Goal: Ask a question: Seek information or help from site administrators or community

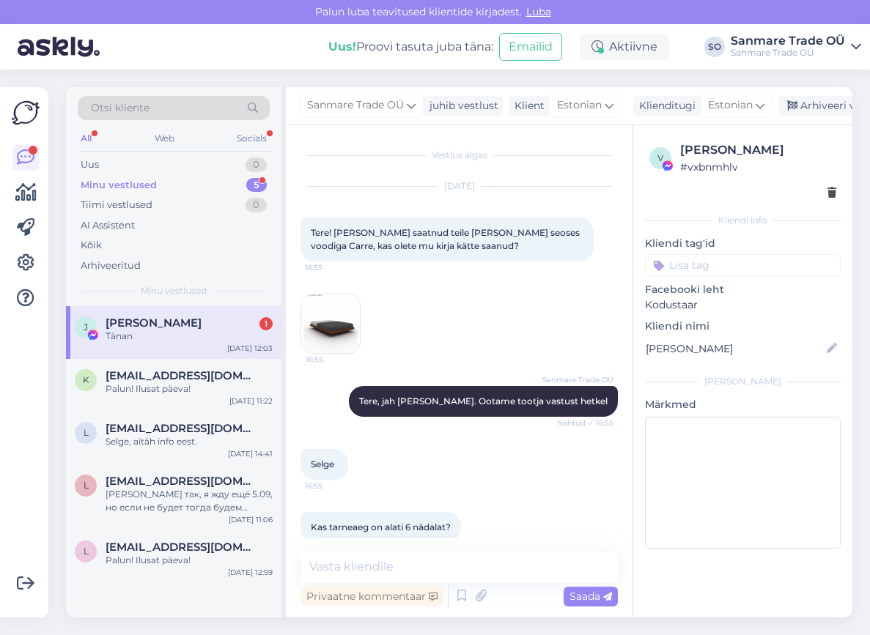
scroll to position [595, 0]
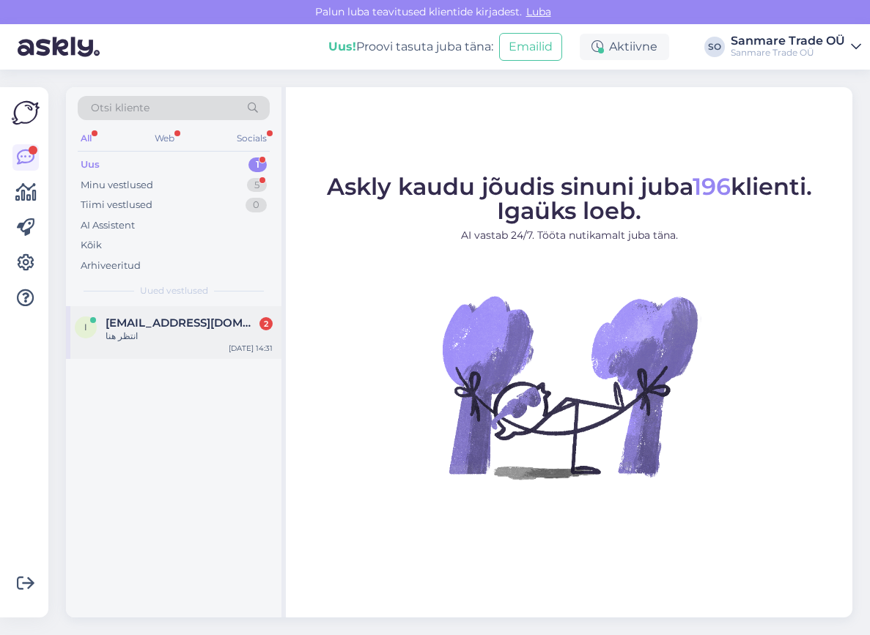
click at [159, 336] on div "انتظر هنا" at bounding box center [189, 336] width 167 height 13
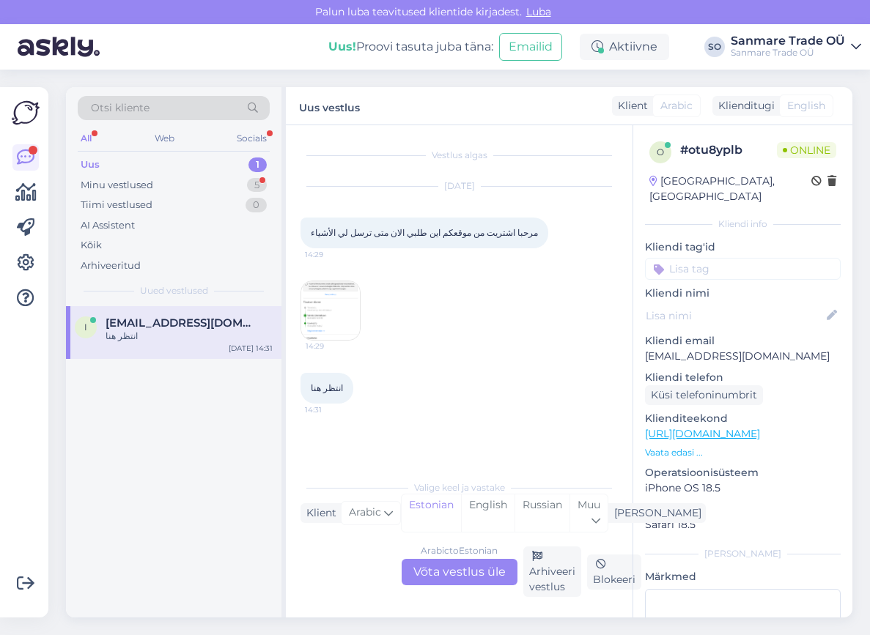
click at [334, 307] on img at bounding box center [330, 310] width 59 height 59
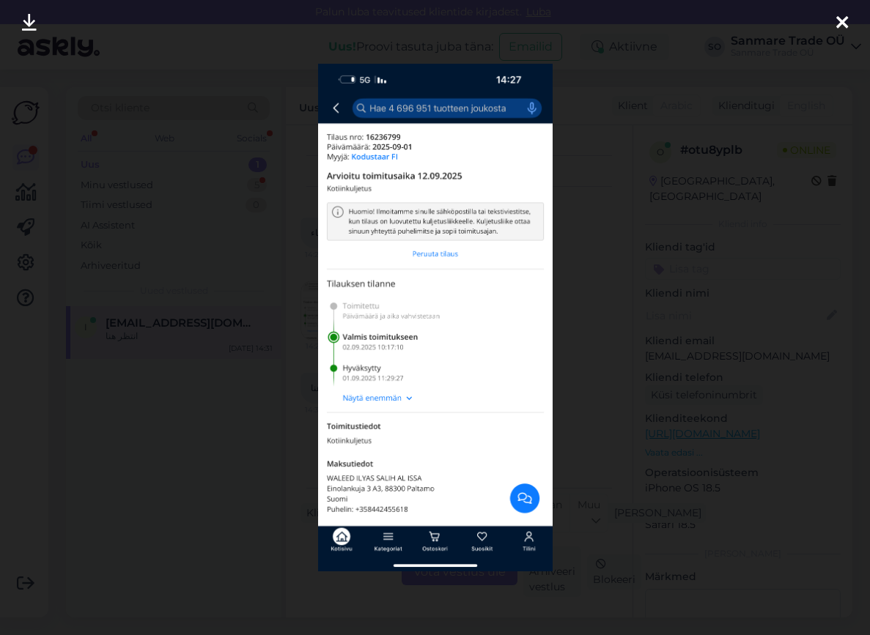
click at [246, 331] on div at bounding box center [435, 317] width 870 height 635
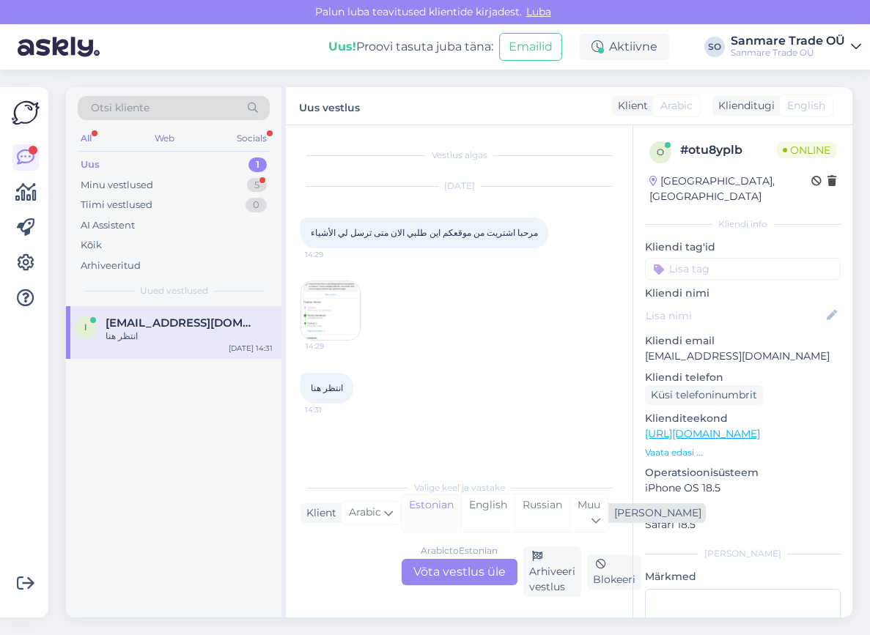
click at [418, 505] on div "Estonian" at bounding box center [431, 513] width 59 height 37
click at [457, 583] on div "Arabic to Estonian Võta vestlus üle" at bounding box center [460, 572] width 116 height 26
click at [456, 578] on div "Arabic to Estonian Võta vestlus üle" at bounding box center [460, 572] width 116 height 26
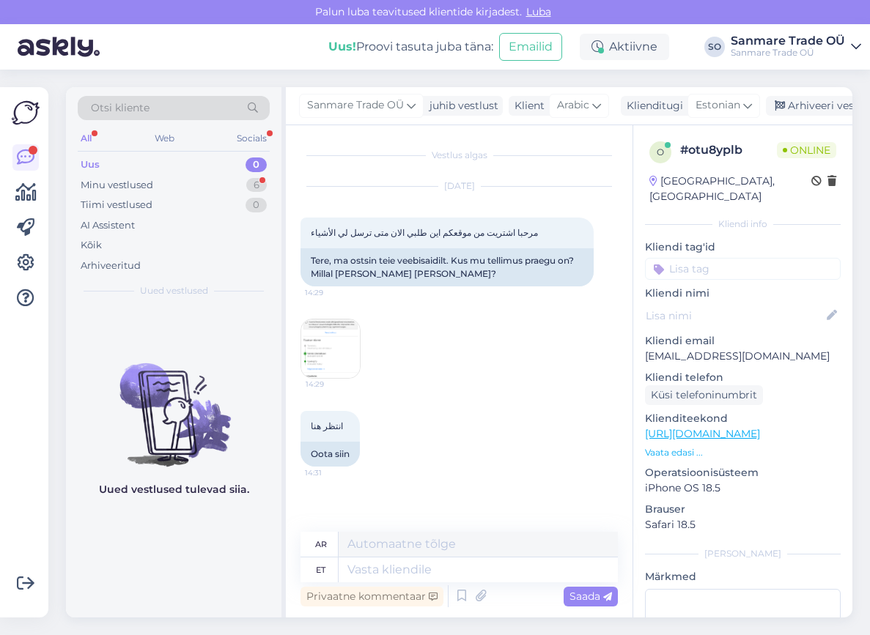
click at [327, 360] on img at bounding box center [330, 349] width 59 height 59
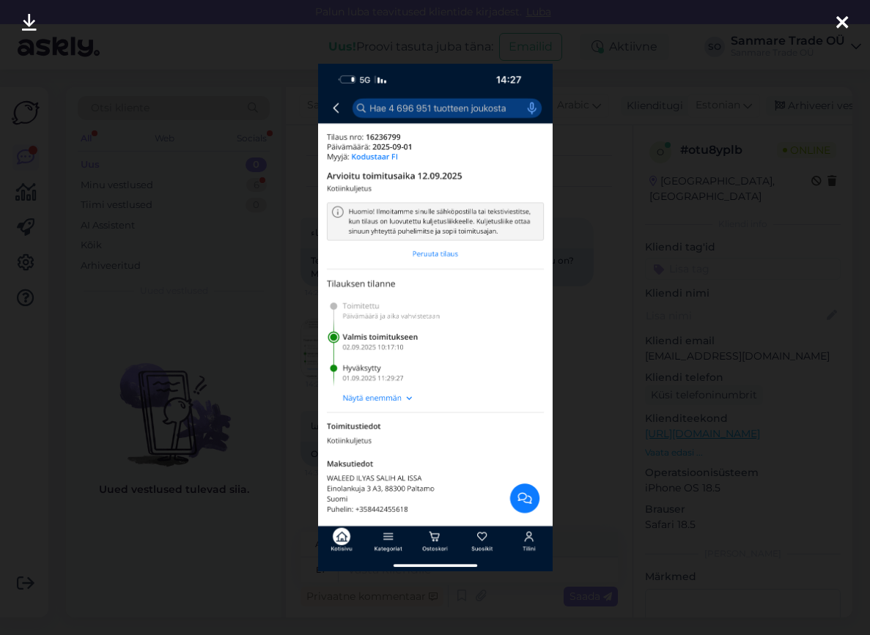
click at [645, 248] on div at bounding box center [435, 317] width 870 height 635
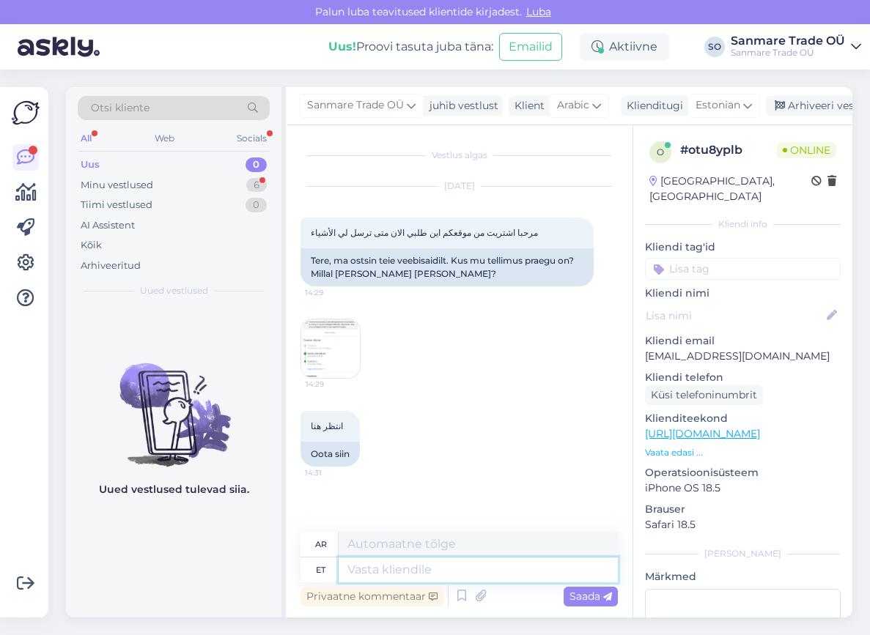
click at [380, 569] on textarea at bounding box center [478, 570] width 279 height 25
type textarea "Tere,"
type textarea "مرحبًا،"
type textarea "Tere, kaup"
type textarea "مرحبا يا صاحب المتجر"
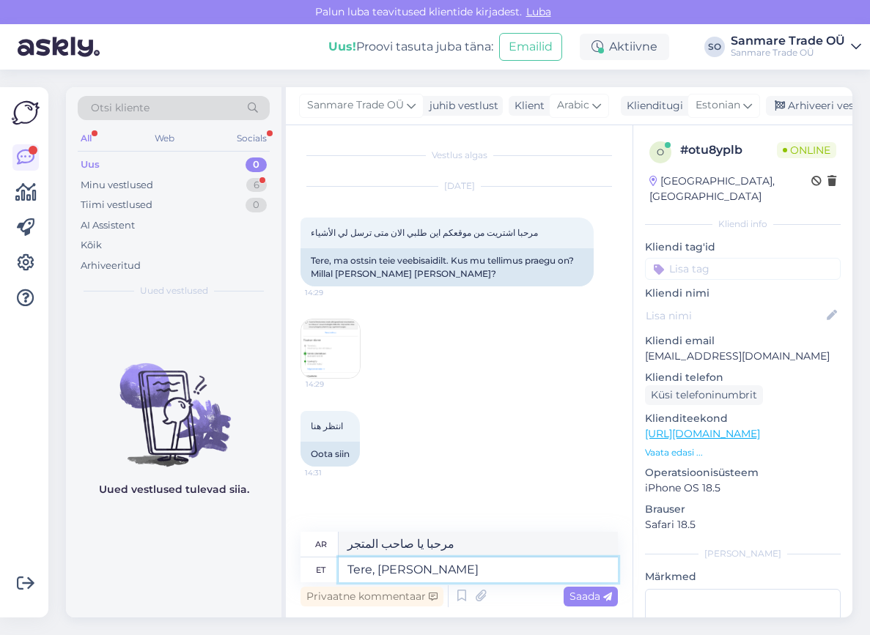
type textarea "Tere, kaup"
type textarea "مرحباً بالسلع."
type textarea "Tere, kaup on te"
type textarea "مرحبا، البضاعة هي"
type textarea "Tere, kaup on teel"
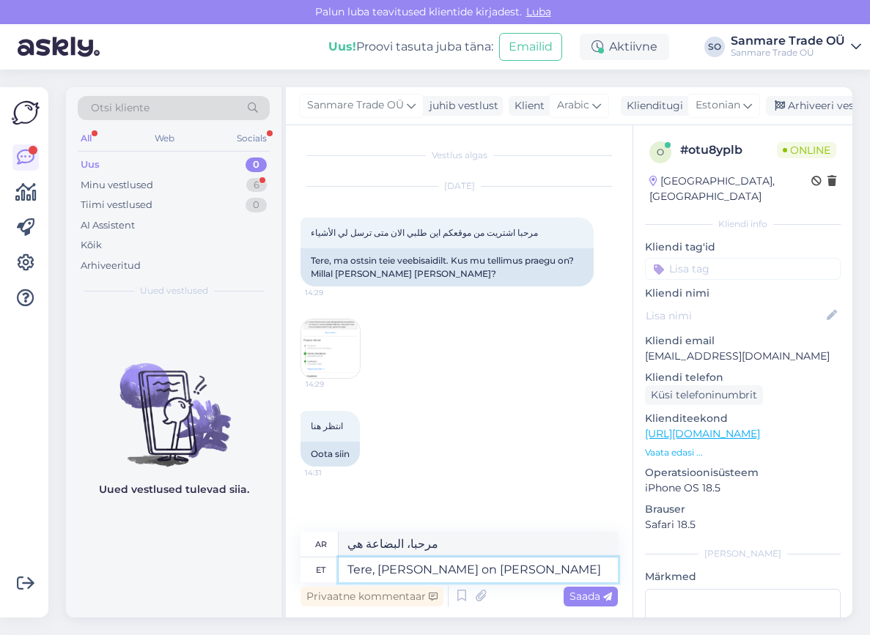
type textarea "مرحبًا، البضائع في طريقها."
type textarea "Tere, kaup on teel DPD/Post"
type textarea "مرحبا، البضائع في طريقها عن طريق DPD/Post"
type textarea "Tere, kaup on teel DPD/Postnord ko"
type textarea "مرحبًا، البضائع في طريقها إلى DPD/Postnord"
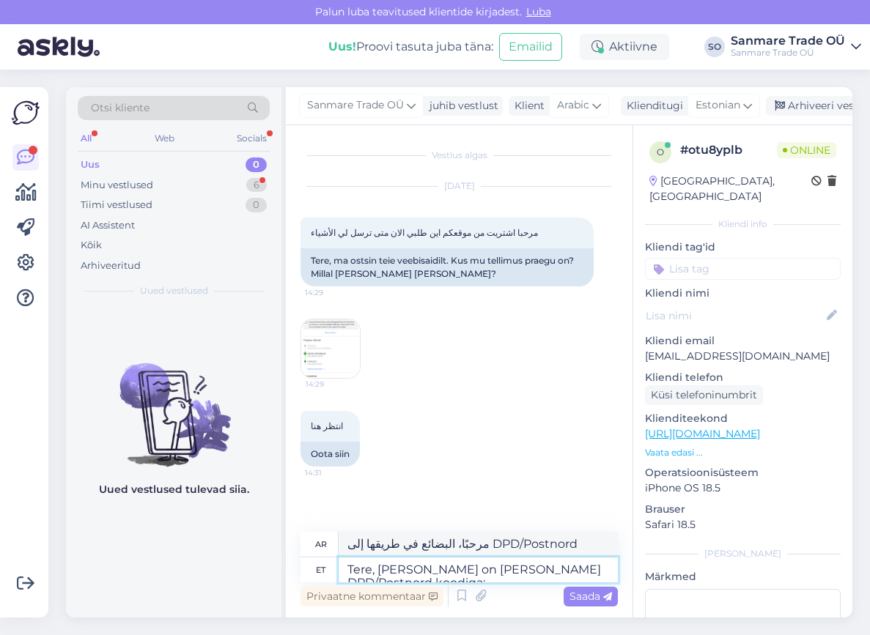
paste textarea "01425071624384"
type textarea "Tere, kaup on teel DPD/Postnord koodiga: 01425071624384"
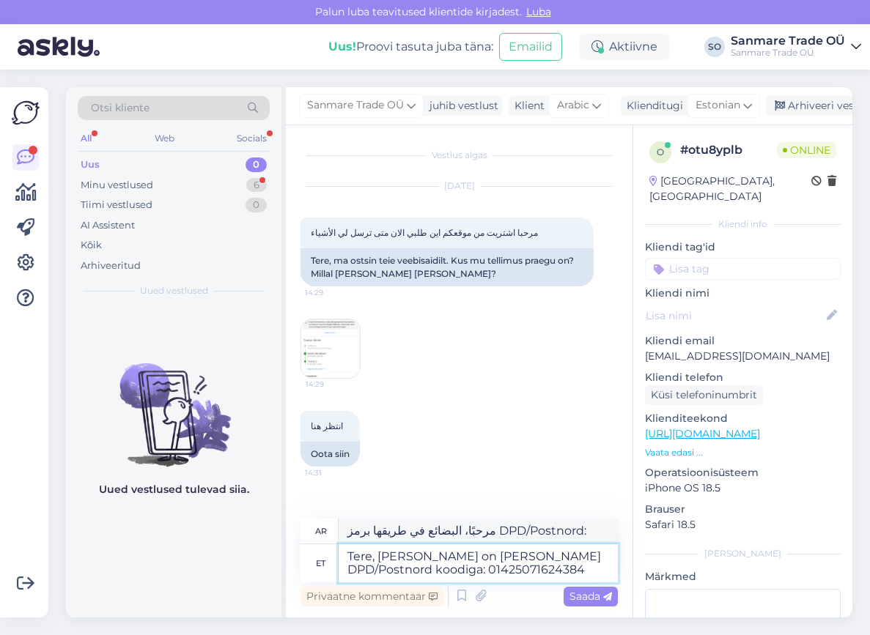
type textarea "مرحبًا، البضائع في طريقها برمز DPD/Postnord: 01425071624384"
type textarea "Tere, kaup on teel DPD/Postnord koodiga: 01425071624384 ning"
type textarea "مرحبًا، البضائع في طريقها برمز DPD/Postnord: 01425071624384 و"
type textarea "Tere, kaup on teel DPD/Postnord koodiga: 01425071624384 ning tähtaeg o"
type textarea "مرحباً، البضائع في طريقها مع رمز DPD/Postnord: 01425071624384 والموعد النهائي"
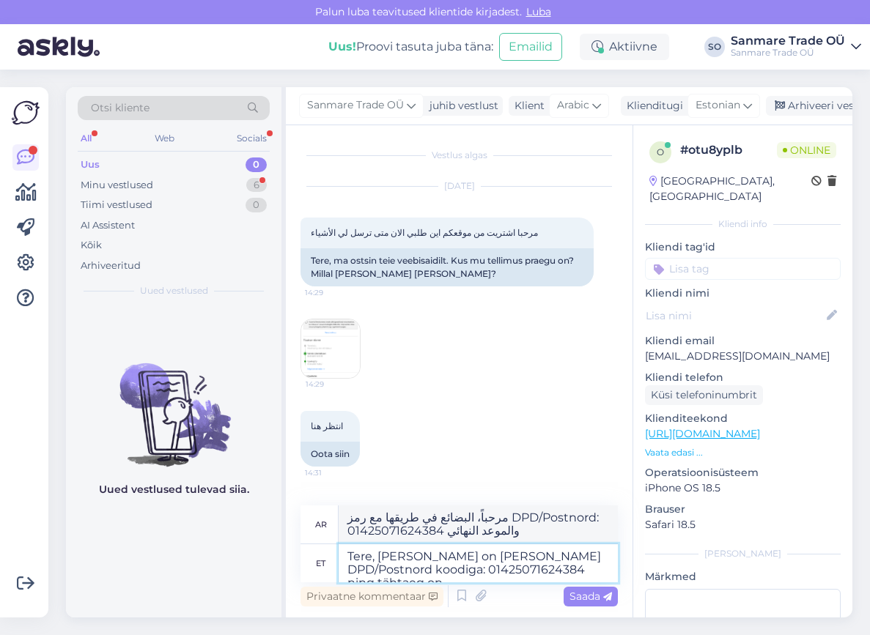
type textarea "Tere, kaup on teel DPD/Postnord koodiga: 01425071624384 ning tähtaeg on"
type textarea "مرحبًا، البضائع في طريقها برمز DPD/Postnord: 01425071624384 والموعد النهائي هو"
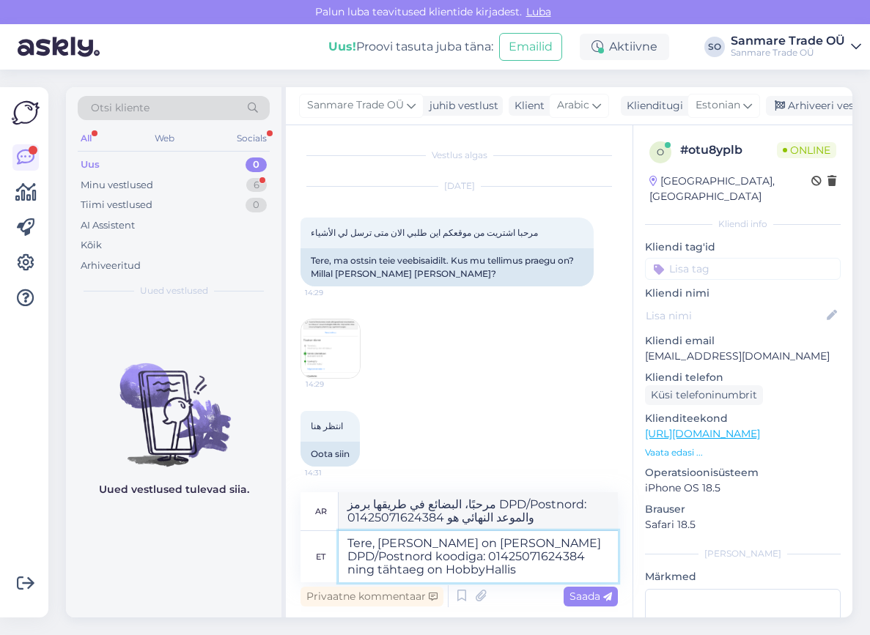
type textarea "Tere, kaup on teel DPD/Postnord koodiga: 01425071624384 ning tähtaeg on HobbyHa…"
type textarea "مرحبًا، البضائع في طريقها برمز DPD/Postnord: 01425071624384 والموعد النهائي هو …"
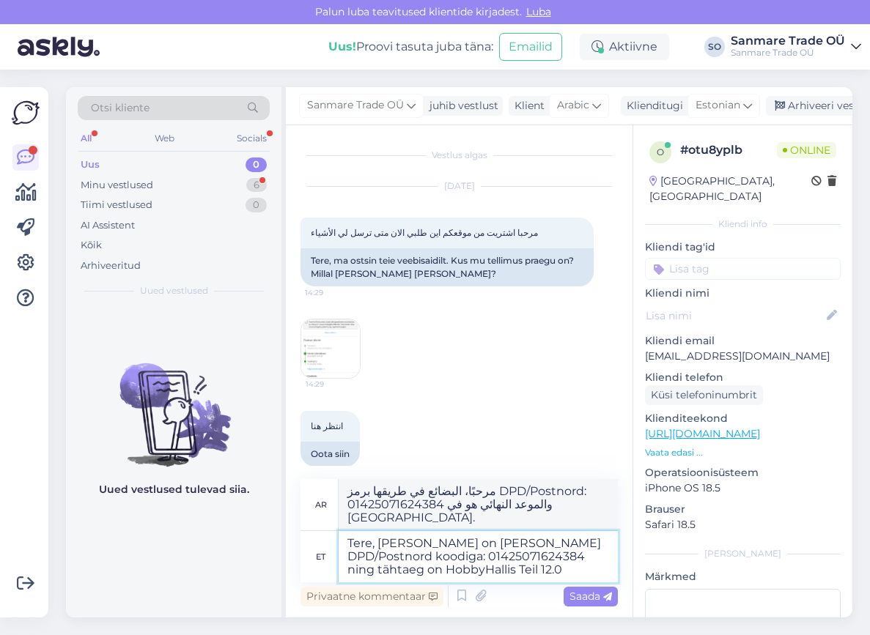
type textarea "Tere, kaup on teel DPD/Postnord koodiga: 01425071624384 ning tähtaeg on HobbyHa…"
type textarea "مرحبًا، البضائع في طريقها برمز DPD/Postnord: 01425071624384 والموعد النهائي هو …"
type textarea "Tere, kaup on teel DPD/Postnord koodiga: 01425071624384 ning tähtaeg on HobbyHa…"
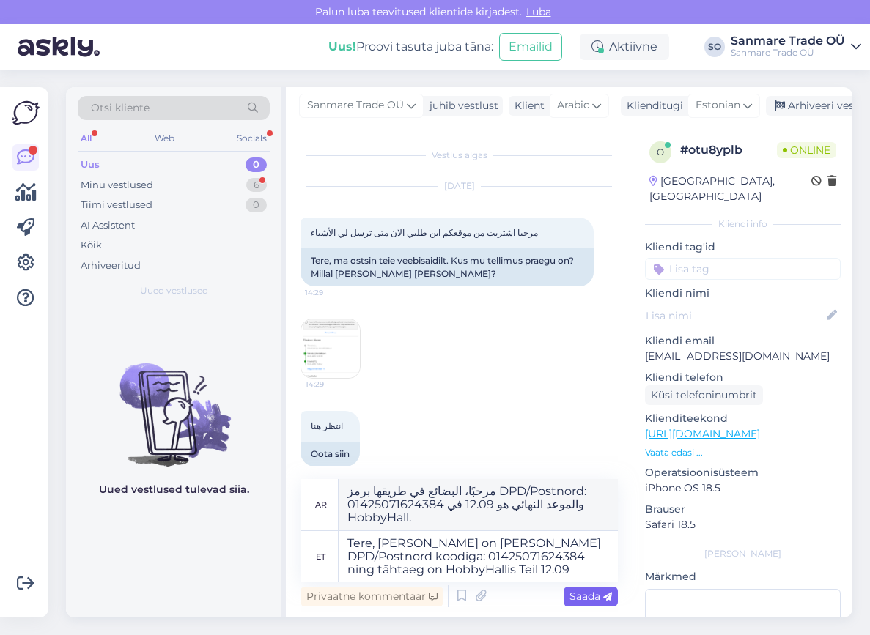
click at [587, 598] on span "Saada" at bounding box center [590, 596] width 43 height 13
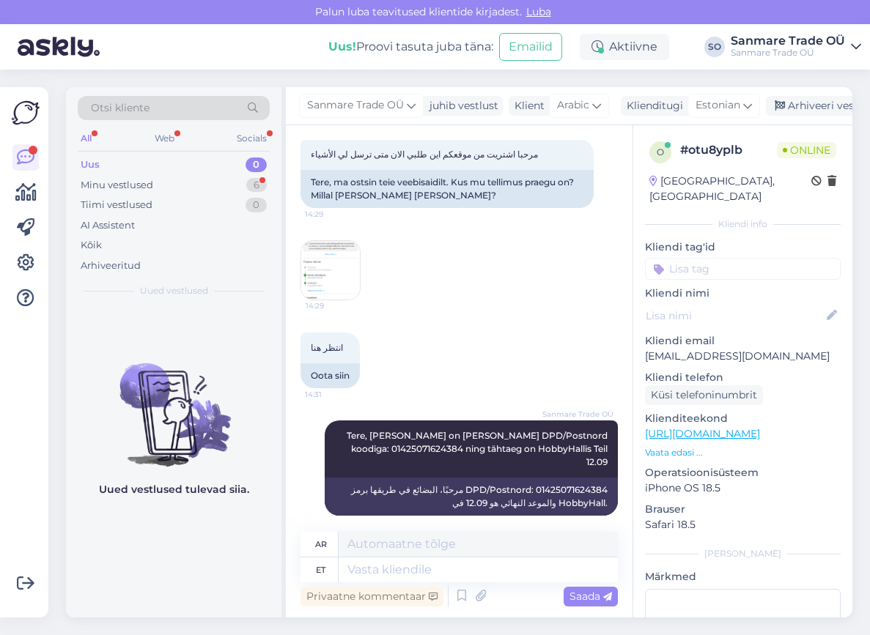
scroll to position [166, 0]
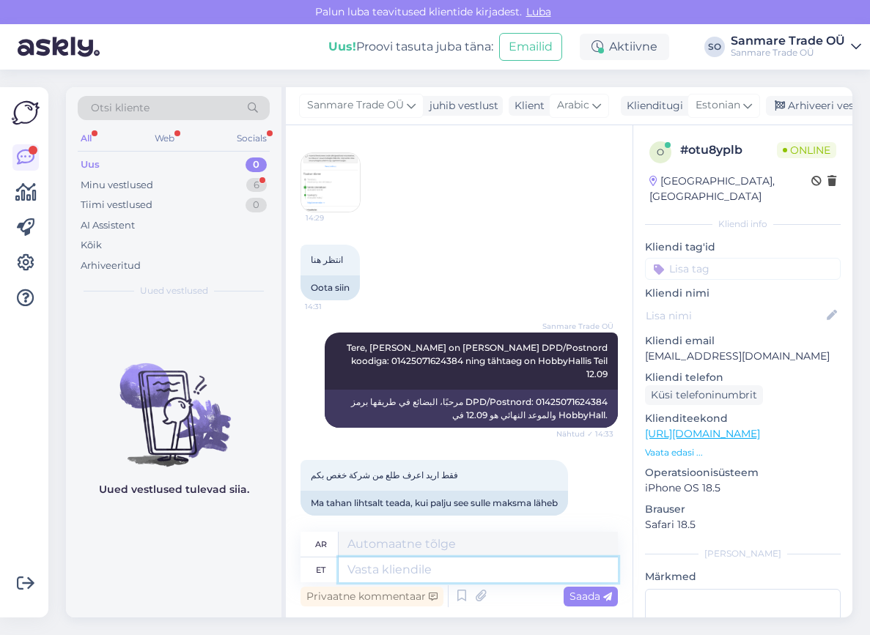
click at [398, 580] on textarea at bounding box center [478, 570] width 279 height 25
type textarea "Tellimus on"
type textarea "طلب"
type textarea "Tellimus on j"
type textarea "الترتيب هو"
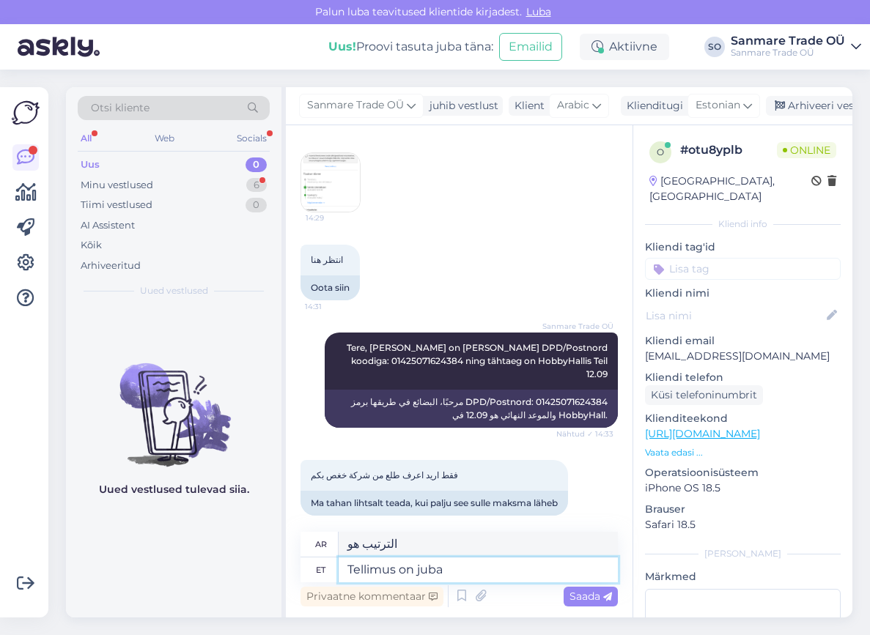
type textarea "Tellimus on juba t"
type textarea "الطلب تم بالفعل"
type textarea "Tellimus on juba tasutud. Rohk"
type textarea "لقد تم دفع الطلب بالفعل."
type textarea "Tellimus on juba tasutud. Rohkem ma"
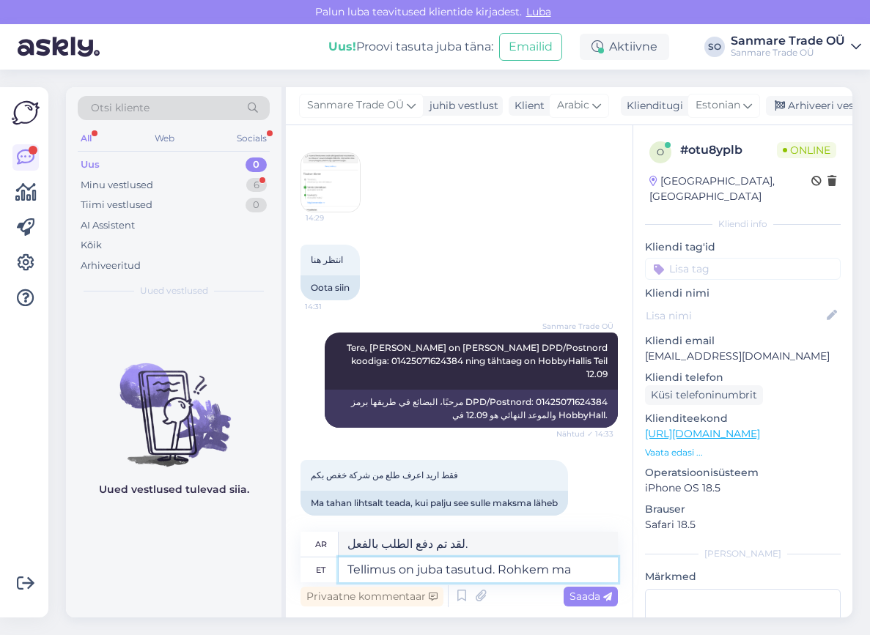
type textarea "تم دفع الطلب بالفعل. المزيد"
type textarea "Tellimus on juba tasutud. Rohkem maksma i"
type textarea "تم دفع الطلب بالفعل. ادفع أكثر."
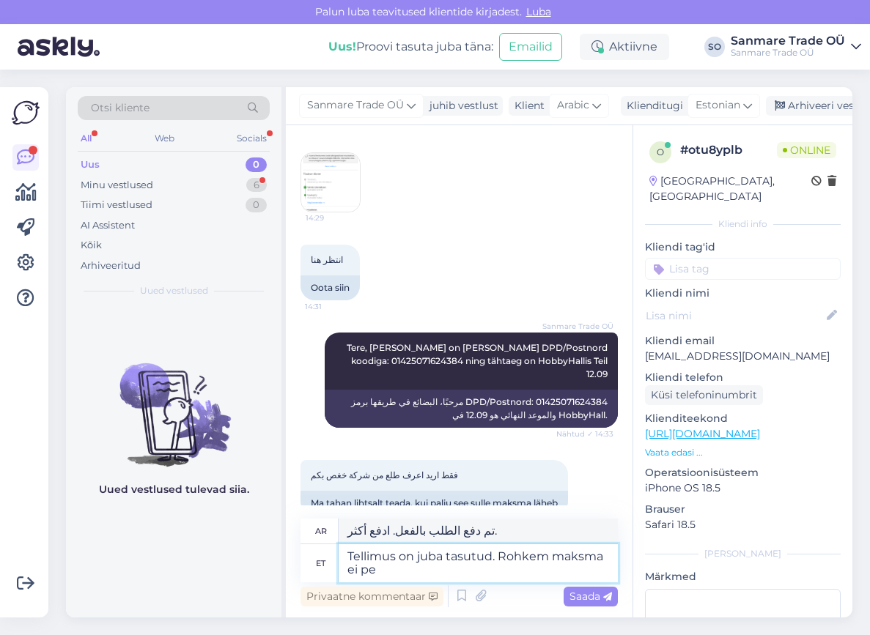
type textarea "Tellimus on juba tasutud. Rohkem maksma ei pea"
type textarea "تم دفع ثمن الطلب بالفعل. لا داعي للدفع بعد الآن."
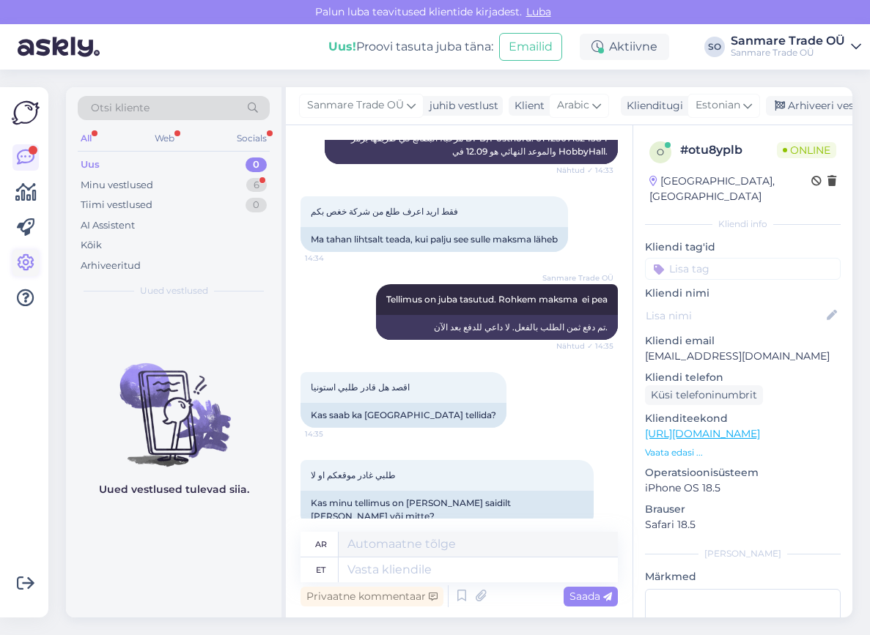
scroll to position [544, 0]
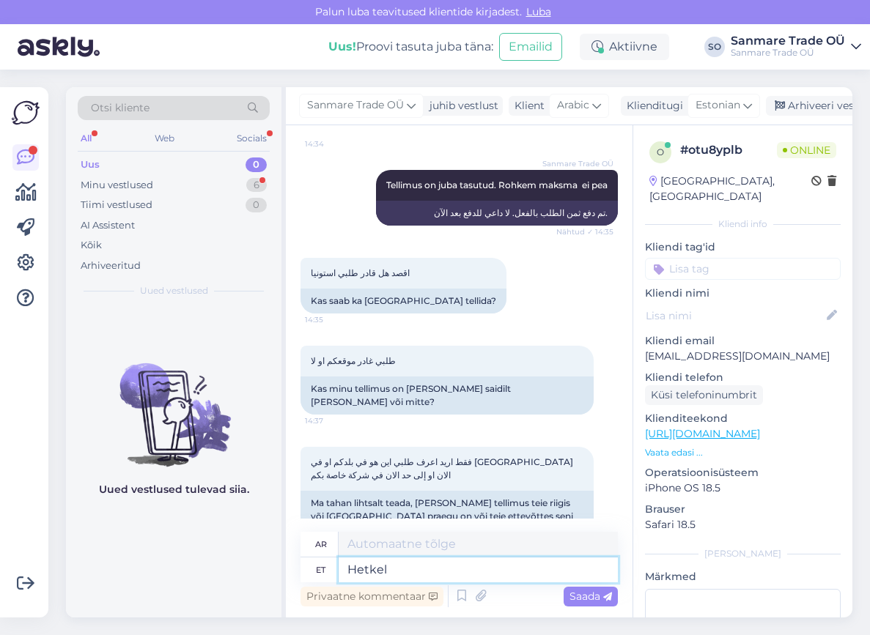
type textarea "Hetkel o"
type textarea "حالياً"
type textarea "Hetkel on s"
type textarea "يوجد حاليا"
type textarea "Hetkel on see Saksama"
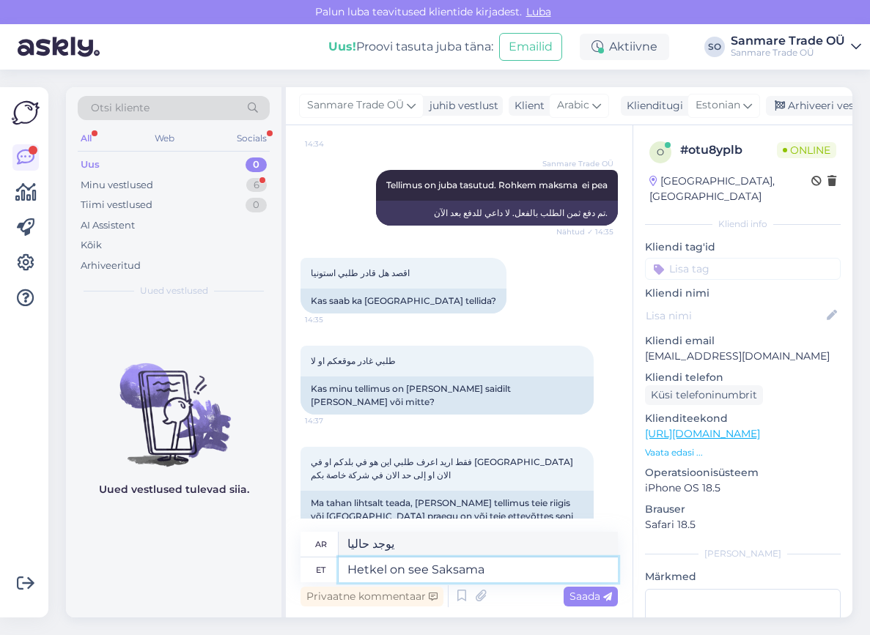
type textarea "في الوقت الحالي هو"
type textarea "Hetkel on see Saksamaal va"
type textarea "إنه موجود حاليا في ألمانيا."
type textarea "Hetkel on see Saksamaal vahelaos. Ja"
type textarea "وهو موجود حاليا في المخزن في ألمانيا."
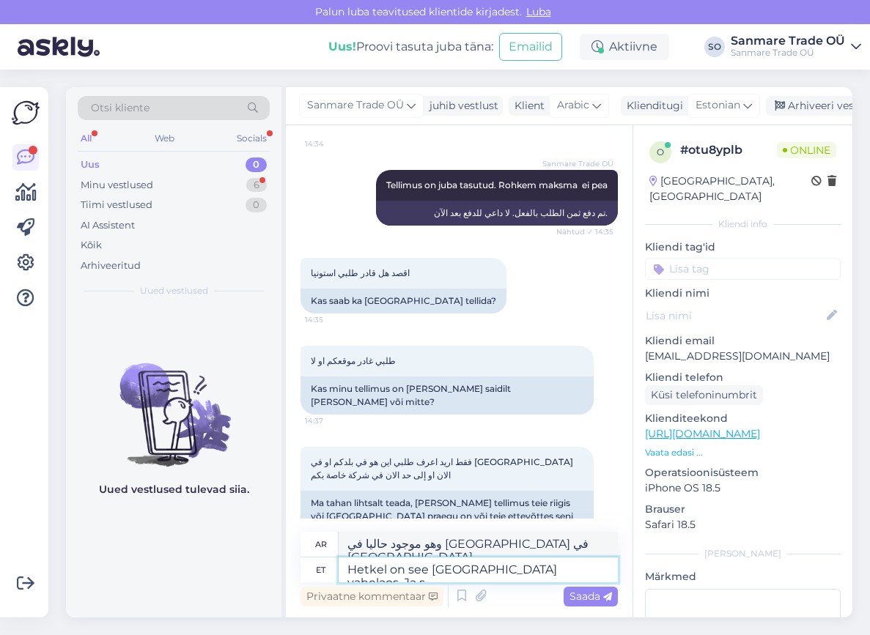
type textarea "Hetkel on see Saksamaal vahelaos. Ja si"
type textarea "وهو حاليًا في المخزن في ألمانيا."
type textarea "Hetkel on see Saksamaal vahelaos. Ja siis li"
type textarea "إنه موجود حاليًا في مستودع مؤقت في ألمانيا. ثم"
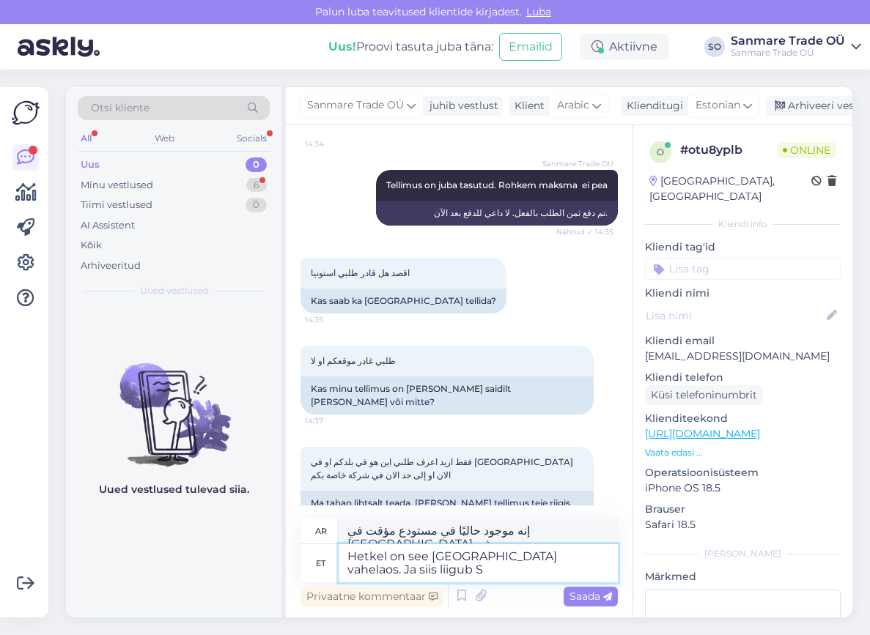
type textarea "Hetkel on see Saksamaal vahelaos. Ja siis liigub So"
type textarea "إنه موجود حاليًا في مستودع مؤقت في ألمانيا. ثم سينتقل."
type textarea "Hetkel on see Saksamaal vahelaos. Ja siis liigub Soome"
type textarea "هو حاليًا مُخزَّن في ألمانيا، وسيُنقل بعد ذلك إلى فنلندا."
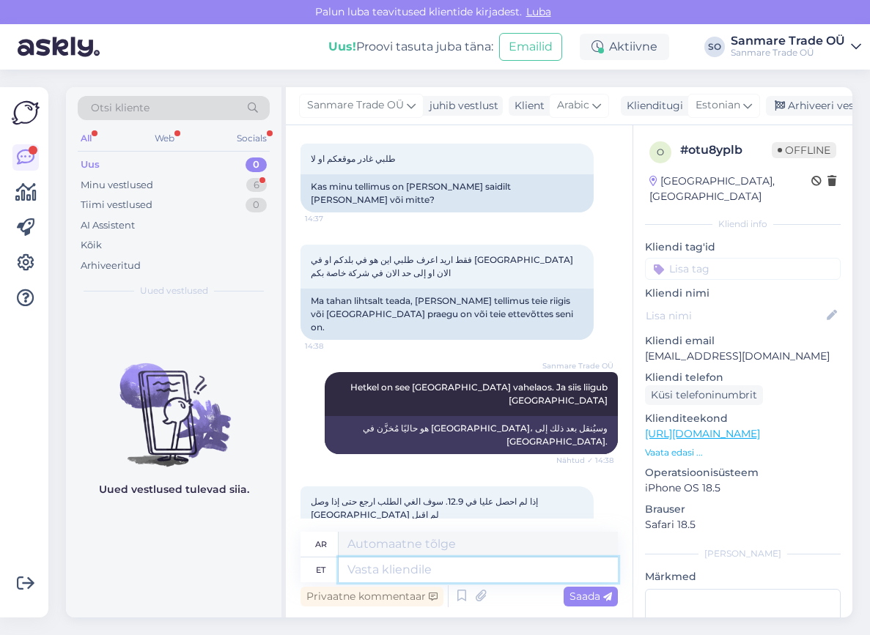
scroll to position [936, 0]
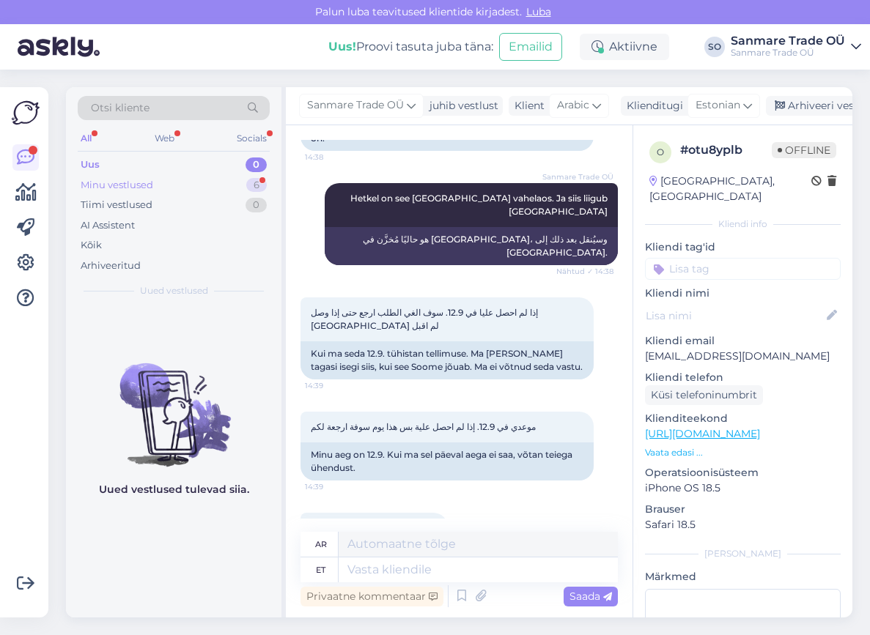
click at [162, 181] on div "Minu vestlused 6" at bounding box center [174, 185] width 192 height 21
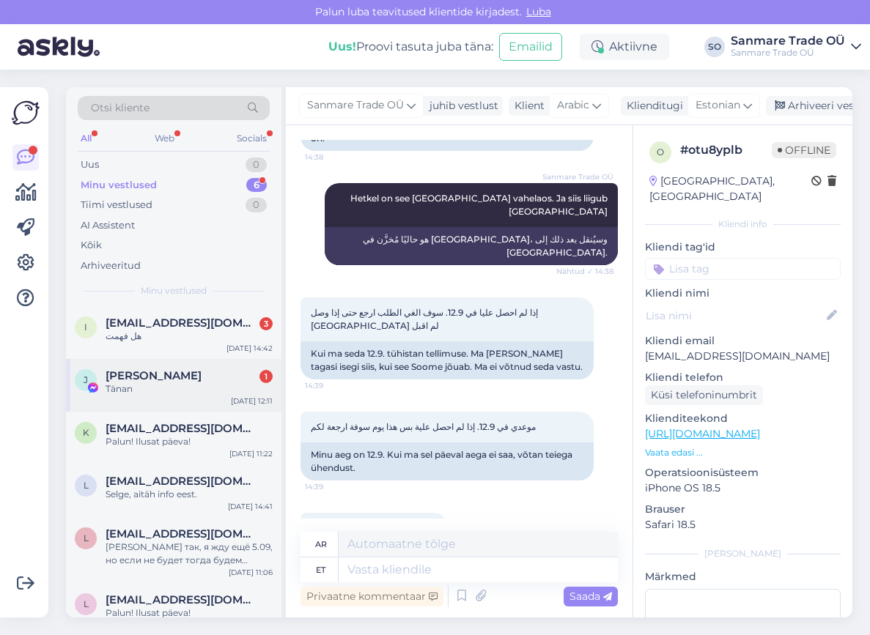
click at [160, 390] on div "Tänan" at bounding box center [189, 389] width 167 height 13
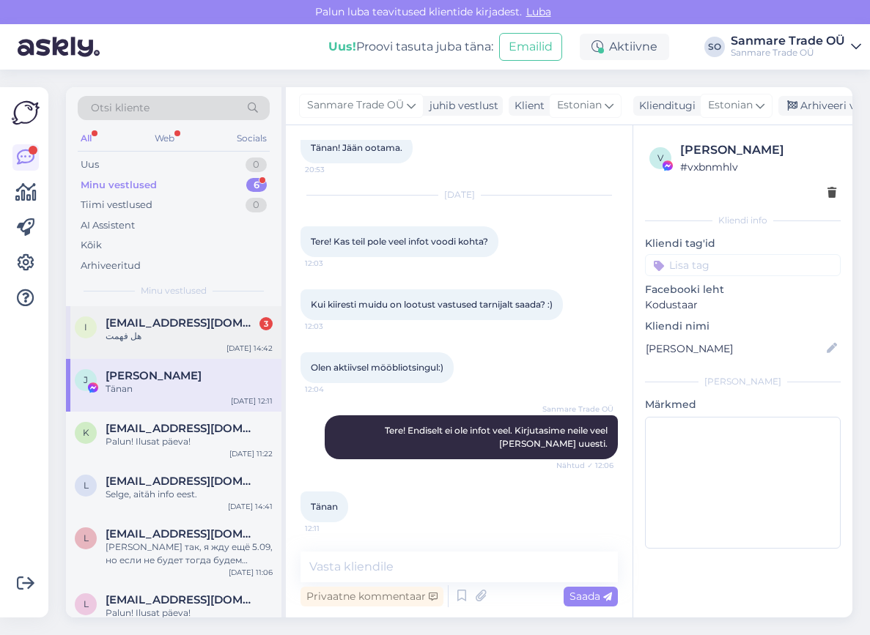
click at [158, 331] on div "هل فهمت" at bounding box center [189, 336] width 167 height 13
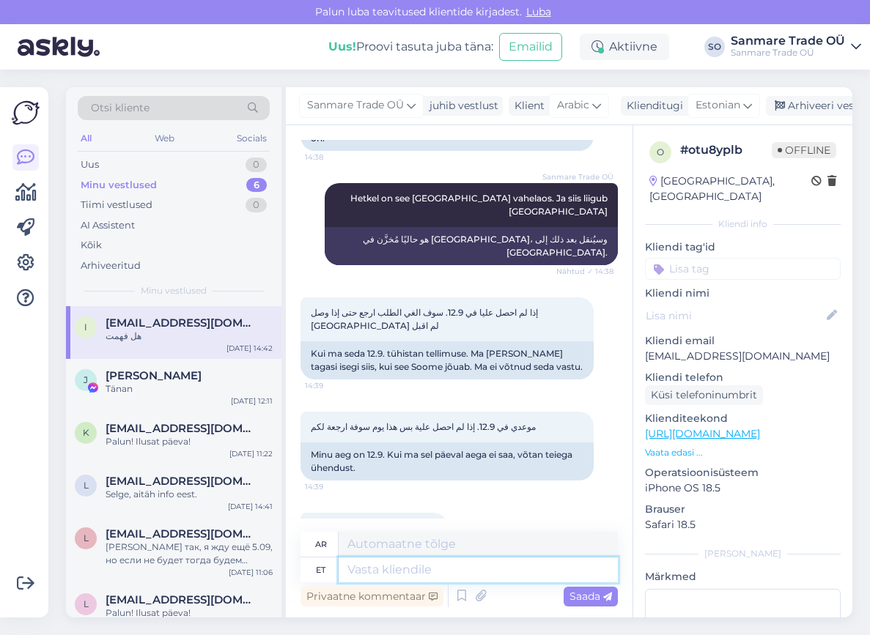
click at [395, 564] on textarea at bounding box center [478, 570] width 279 height 25
type textarea "Jah"
type textarea "نعم"
type textarea "Jah"
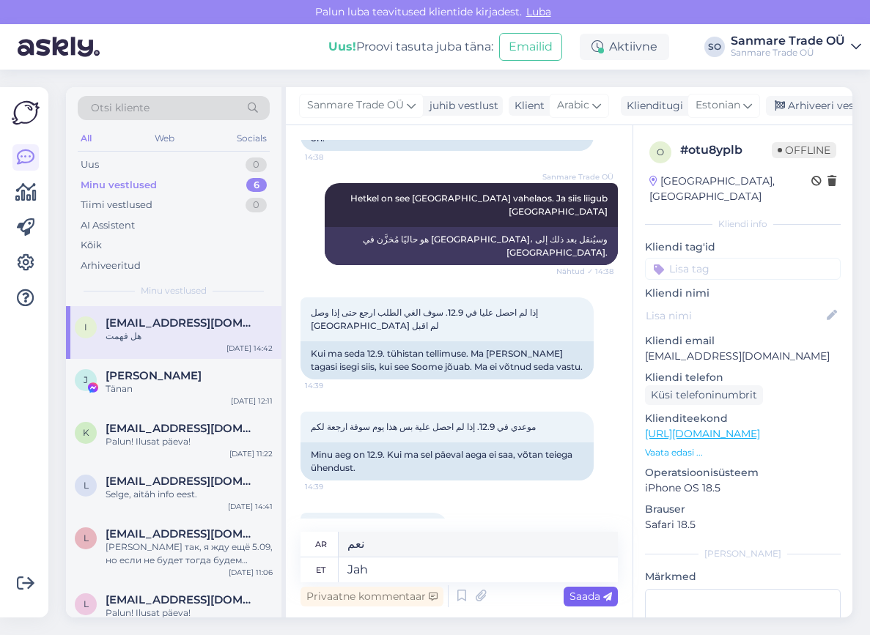
click at [578, 599] on span "Saada" at bounding box center [590, 596] width 43 height 13
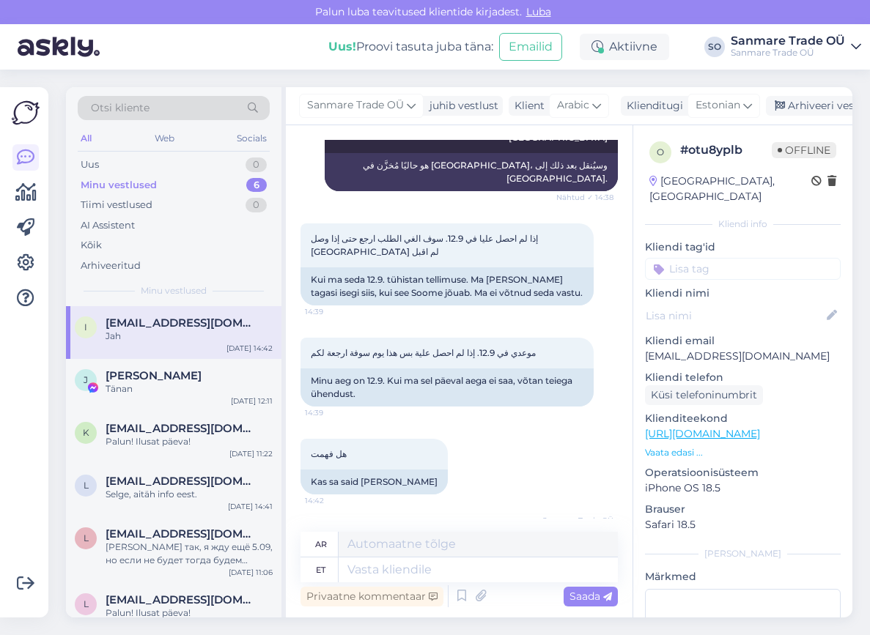
scroll to position [1024, 0]
